Goal: Information Seeking & Learning: Learn about a topic

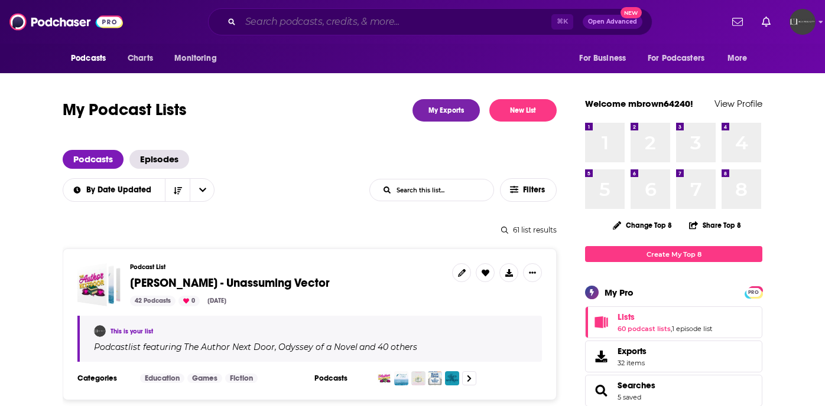
click at [365, 25] on input "Search podcasts, credits, & more..." at bounding box center [395, 21] width 311 height 19
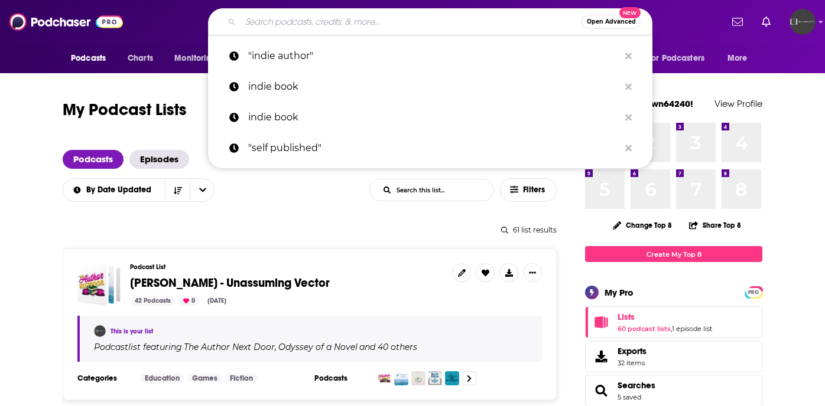
type input "p"
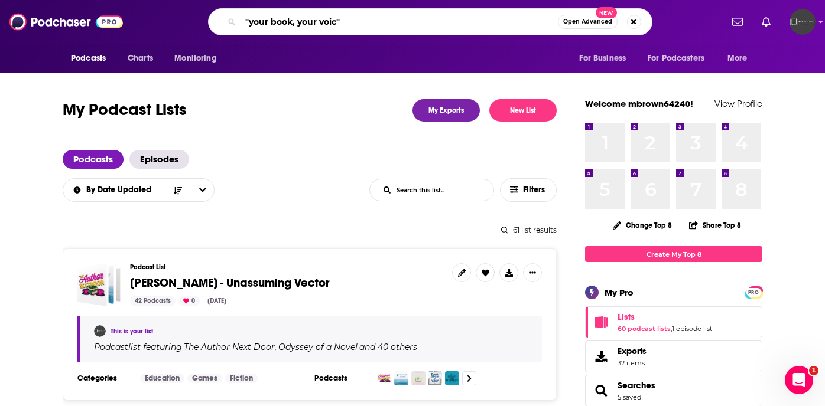
type input ""your book, your voice""
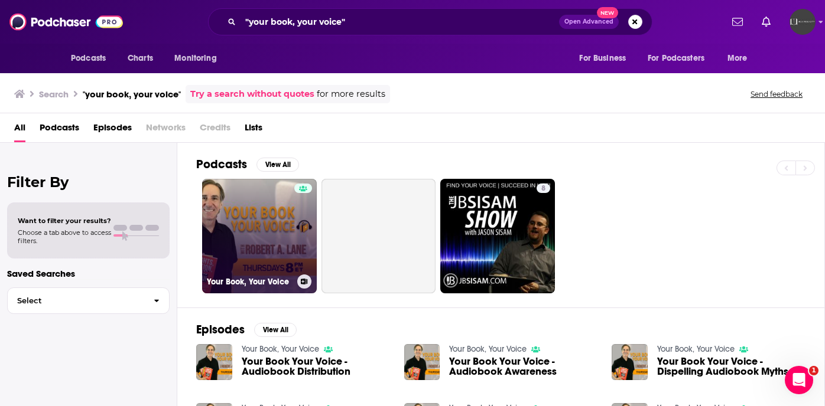
click at [273, 240] on link "Your Book, Your Voice" at bounding box center [259, 236] width 115 height 115
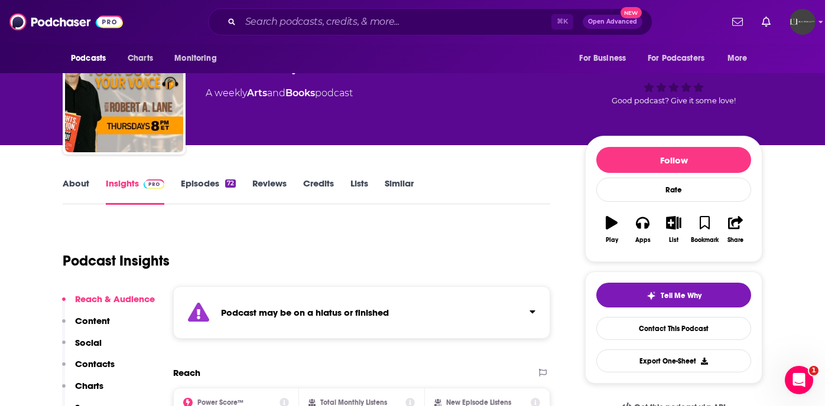
scroll to position [30, 0]
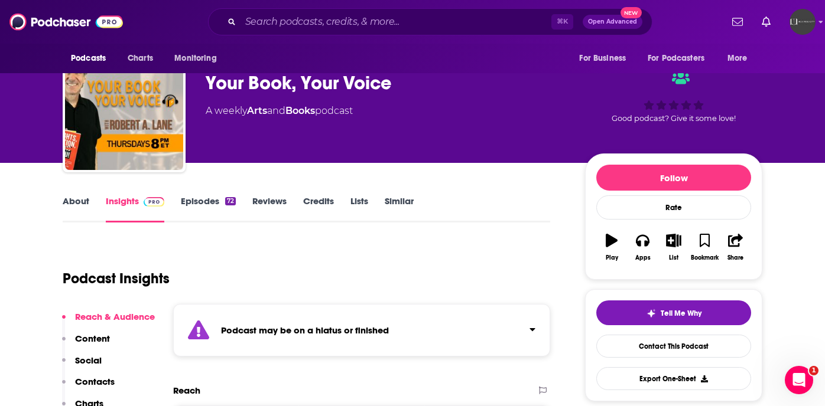
click at [209, 206] on link "Episodes 72" at bounding box center [208, 209] width 55 height 27
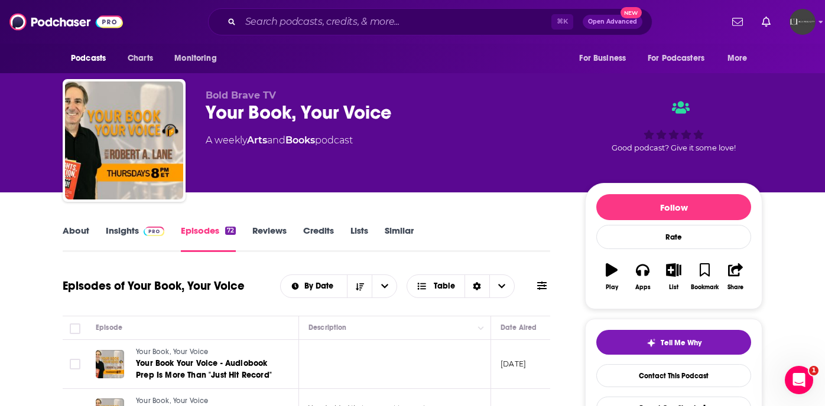
click at [123, 229] on link "Insights" at bounding box center [135, 238] width 58 height 27
click at [114, 227] on link "Insights" at bounding box center [135, 238] width 58 height 27
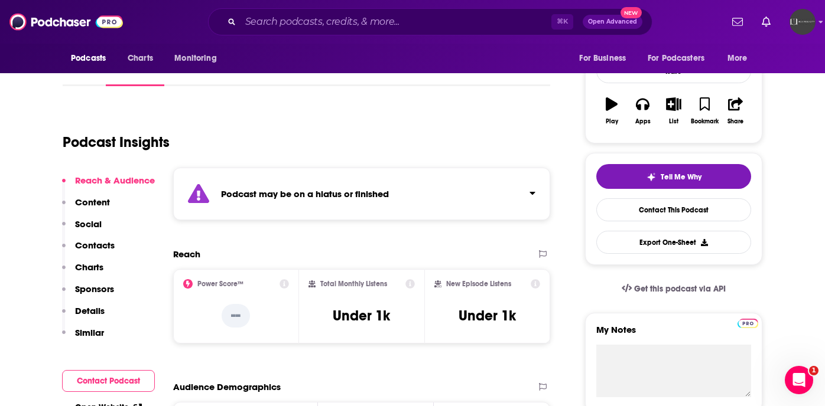
scroll to position [89, 0]
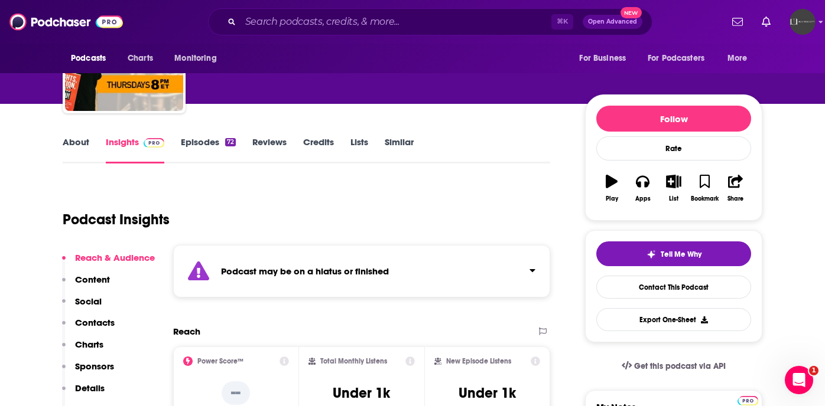
click at [81, 140] on link "About" at bounding box center [76, 149] width 27 height 27
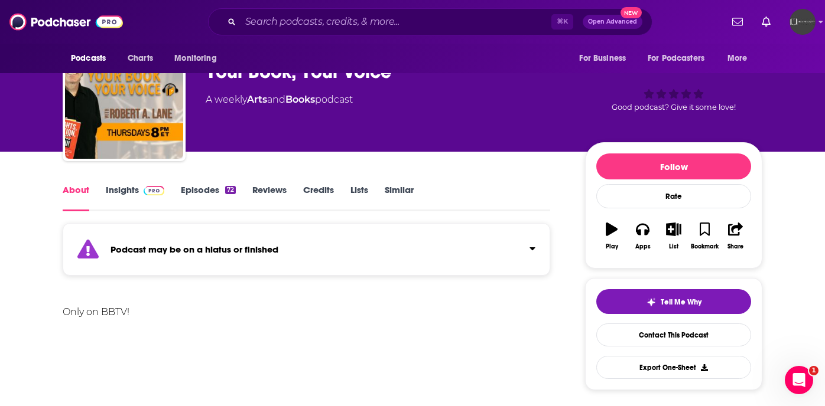
scroll to position [22, 0]
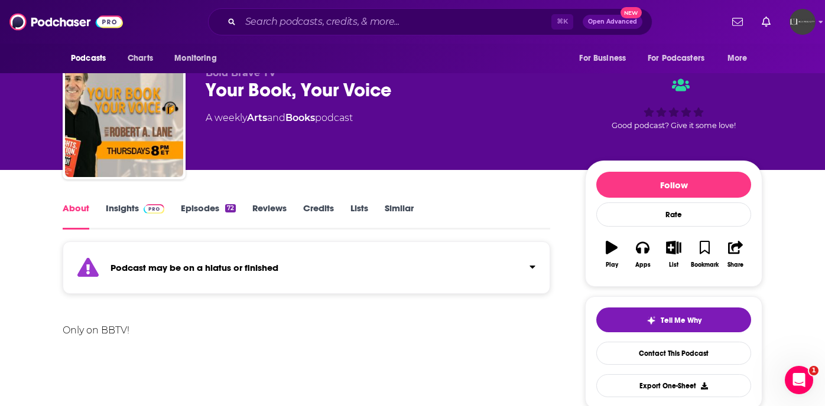
click at [121, 207] on link "Insights" at bounding box center [135, 216] width 58 height 27
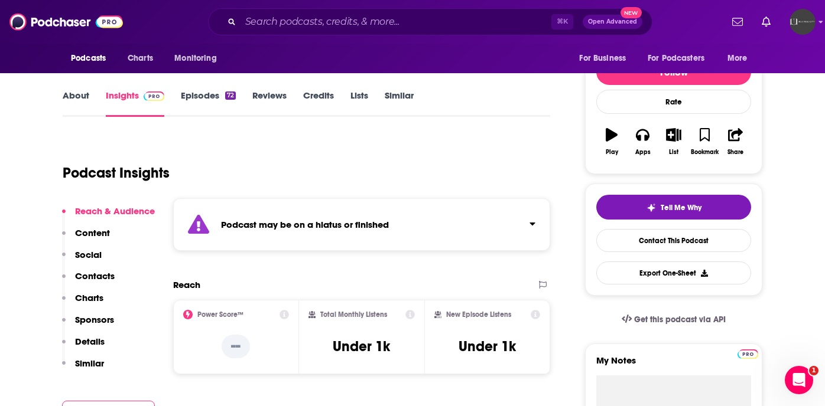
scroll to position [138, 0]
